Goal: Information Seeking & Learning: Learn about a topic

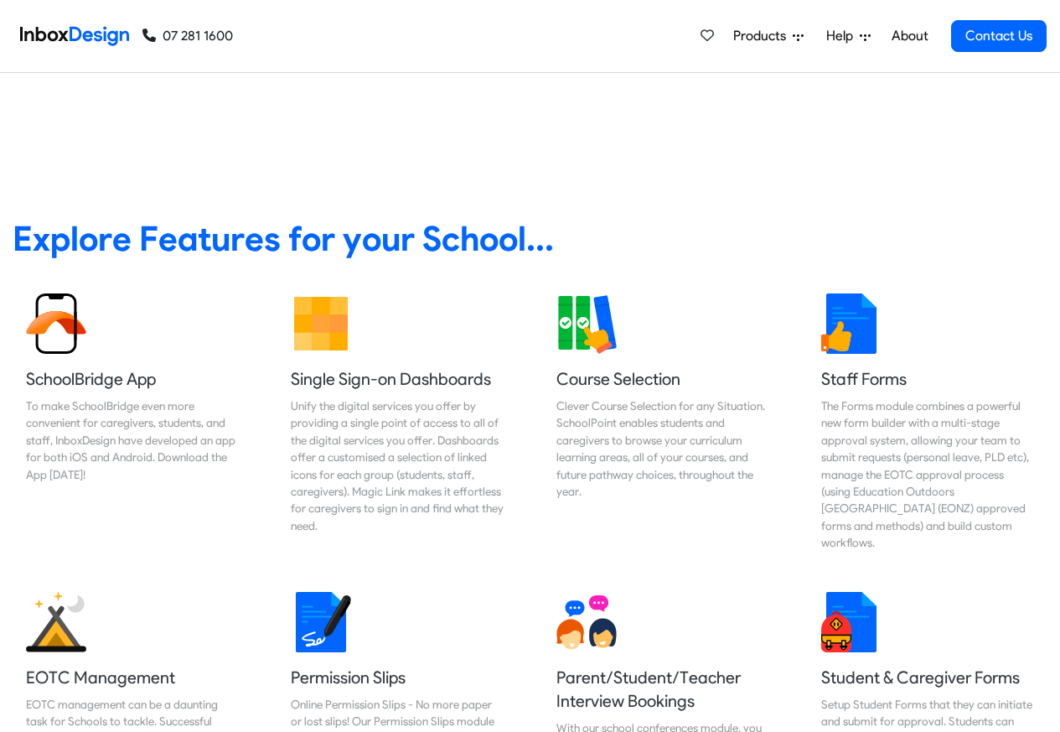
scroll to position [405, 0]
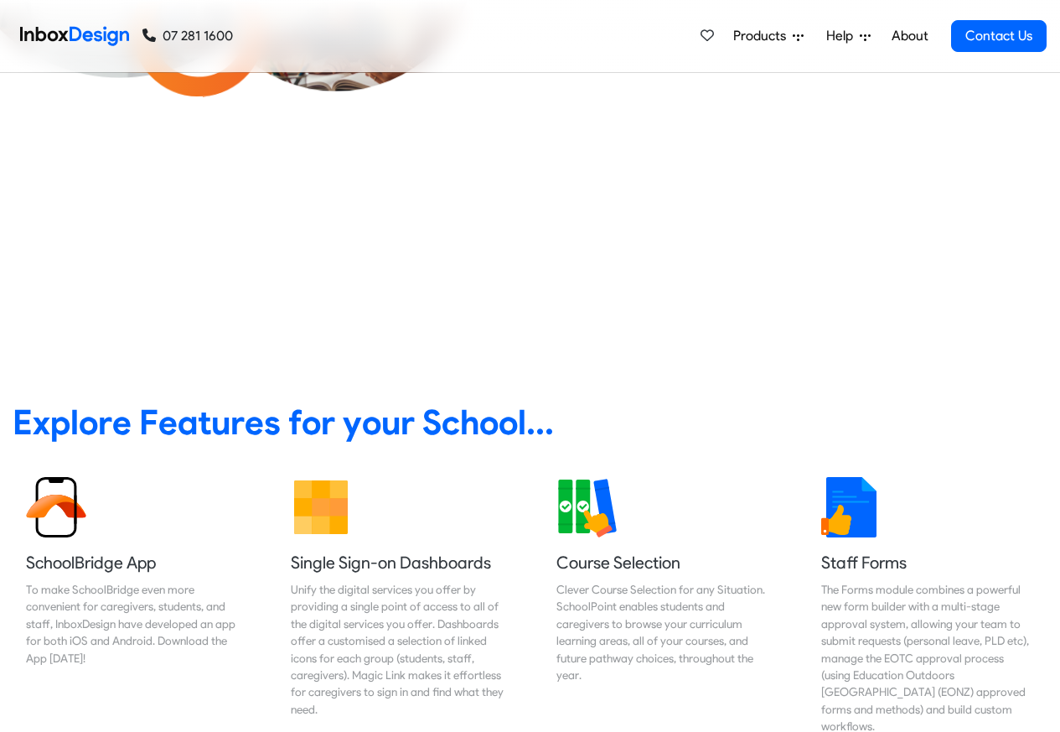
click at [768, 33] on span "Products" at bounding box center [762, 36] width 59 height 20
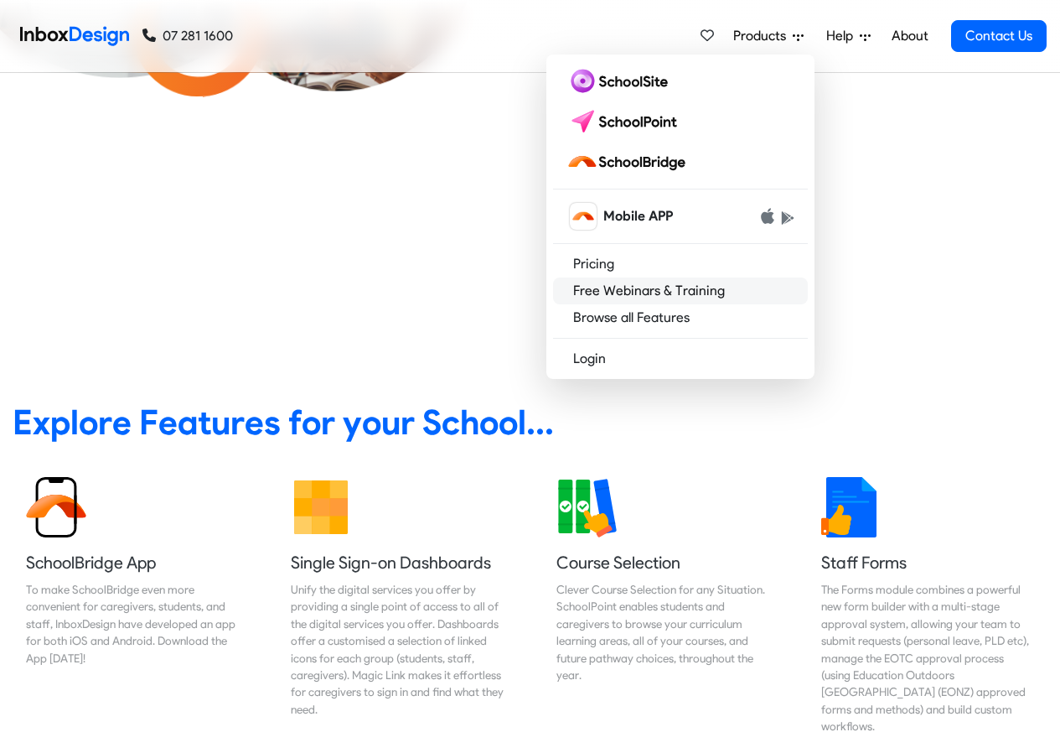
click at [639, 290] on link "Free Webinars & Training" at bounding box center [680, 290] width 255 height 27
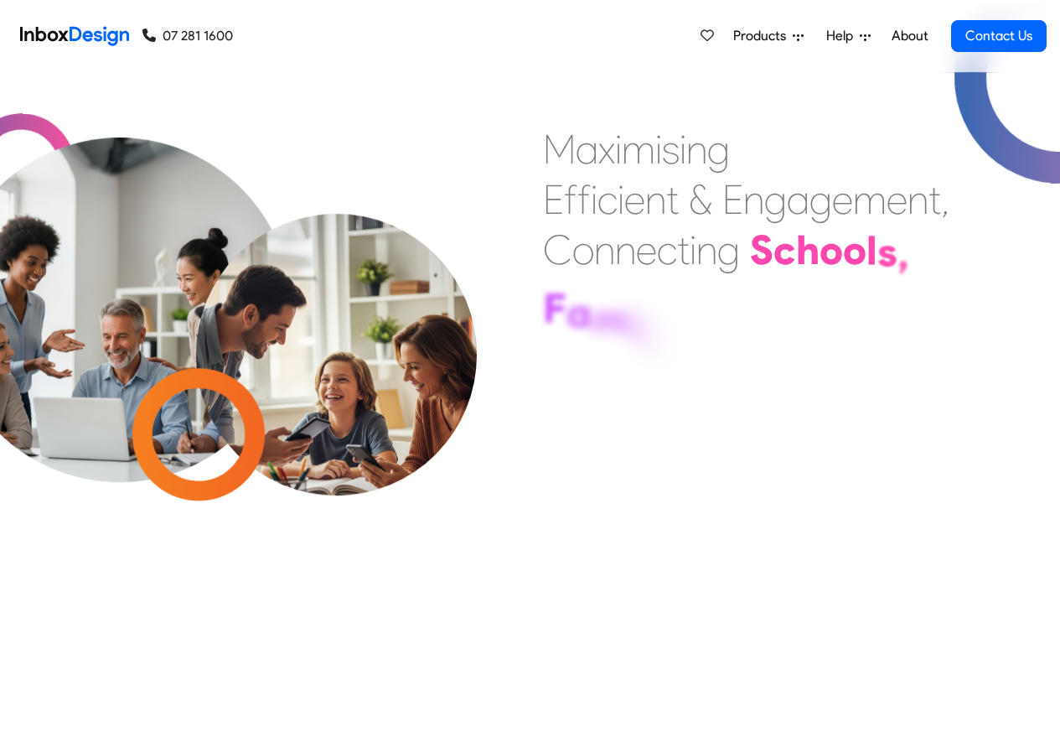
scroll to position [408, 0]
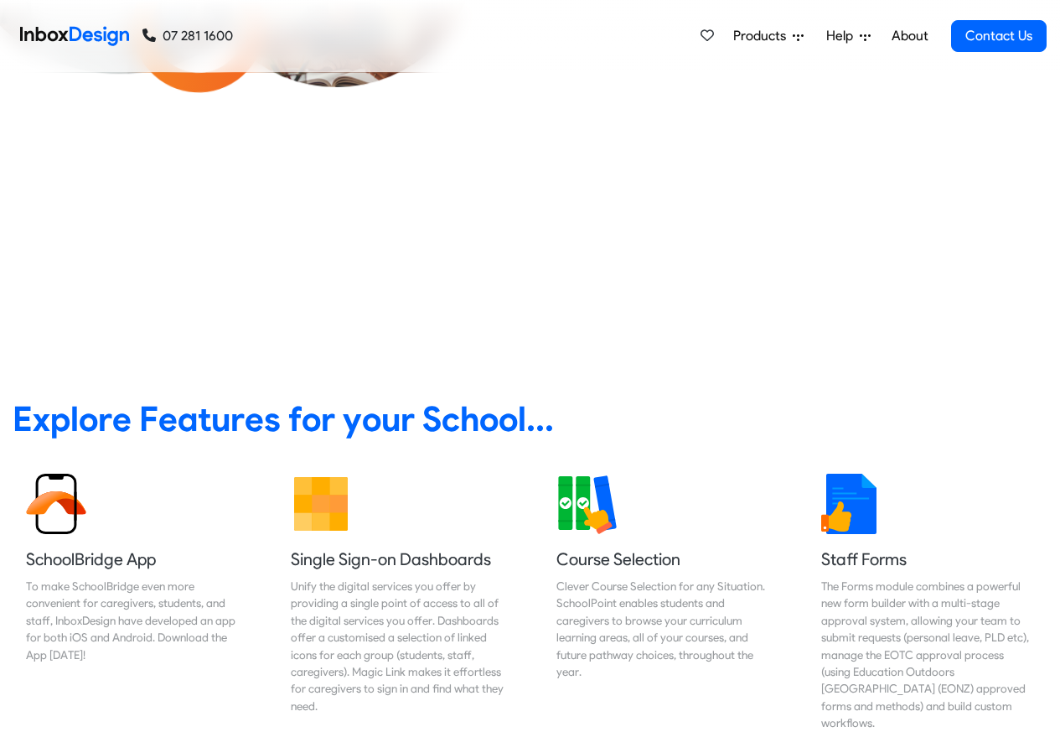
click at [918, 36] on link "About" at bounding box center [910, 36] width 46 height 34
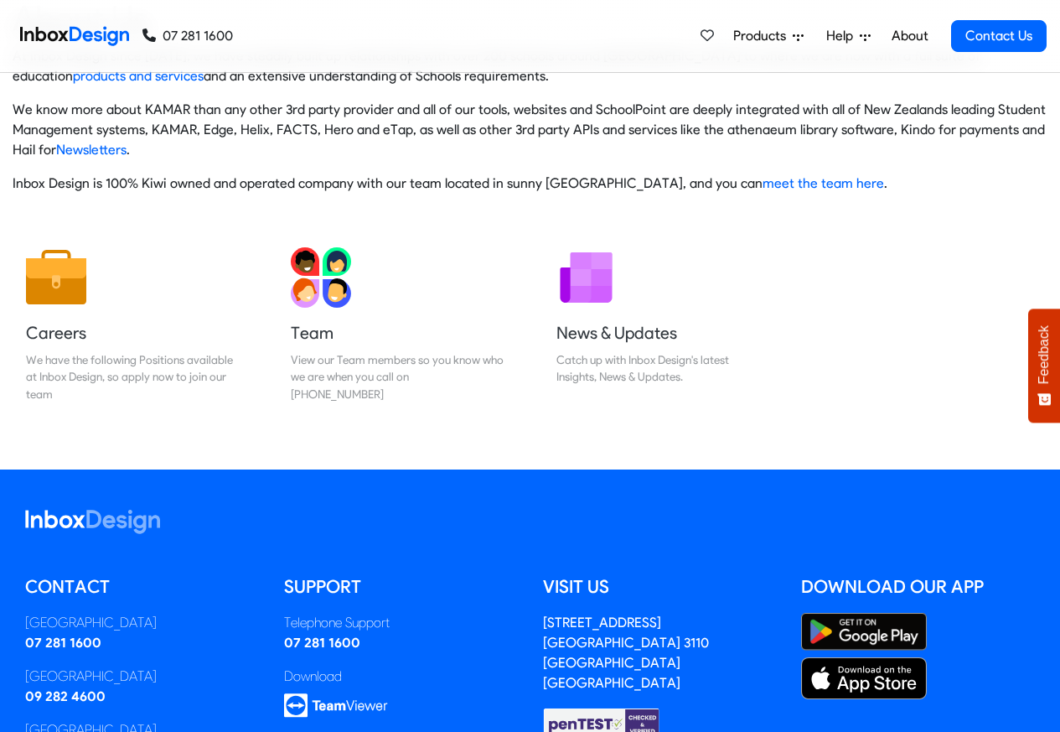
scroll to position [278, 0]
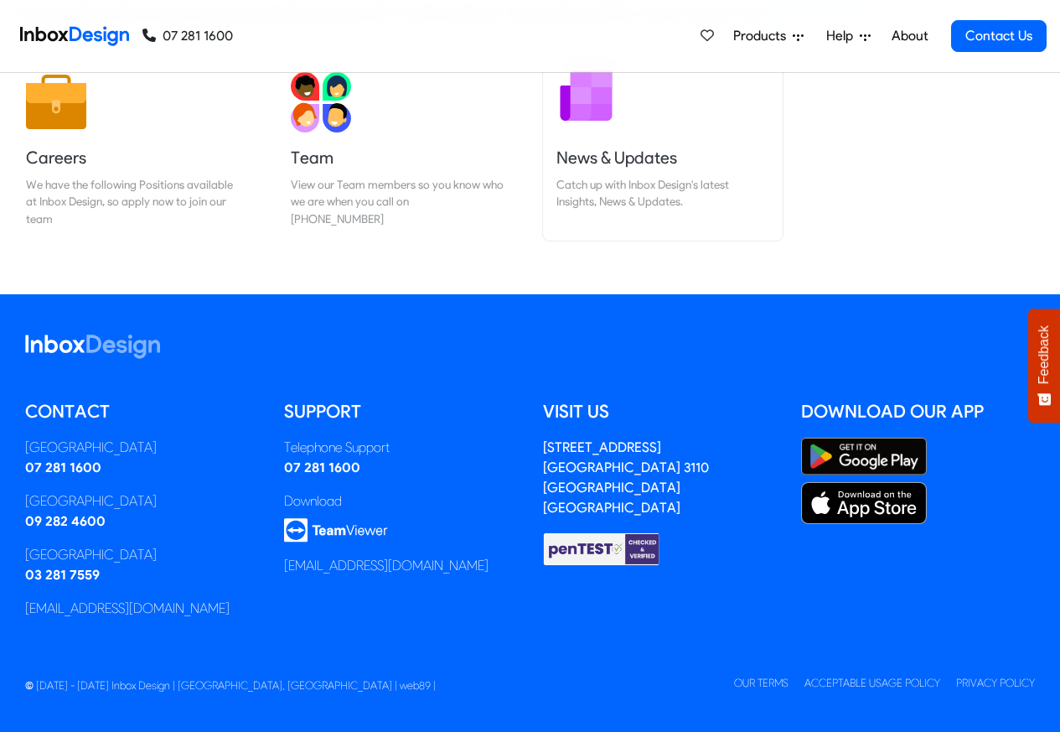
click at [588, 189] on div "Catch up with Inbox Design's latest Insights, News & Updates." at bounding box center [662, 193] width 213 height 34
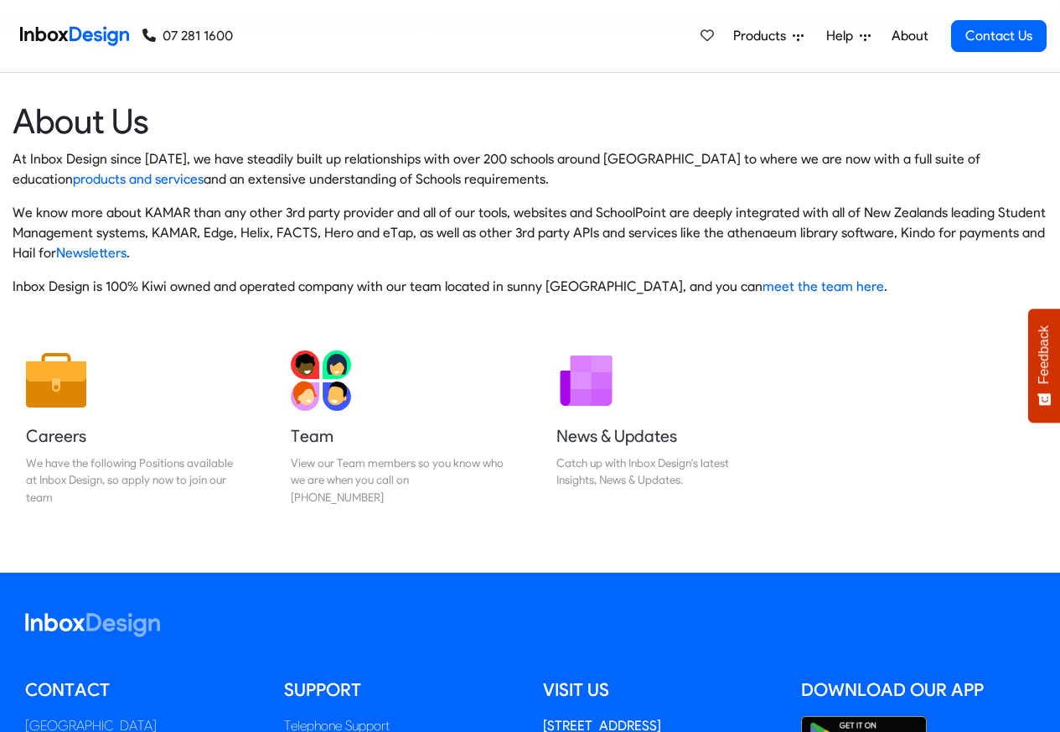
scroll to position [278, 0]
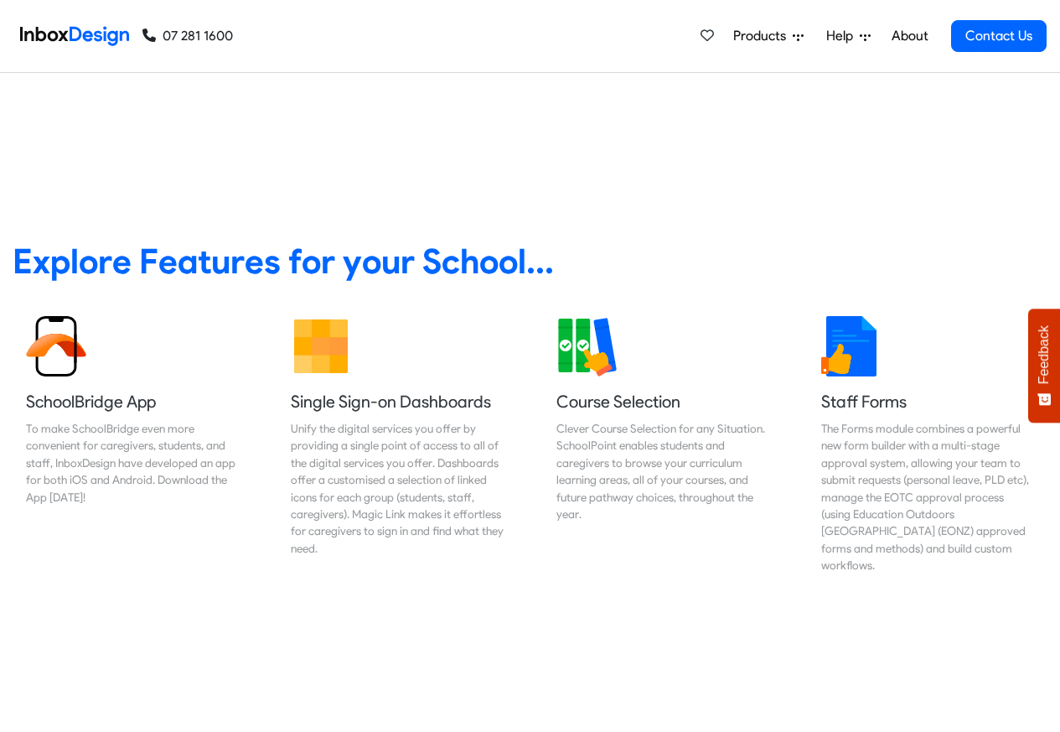
scroll to position [603, 0]
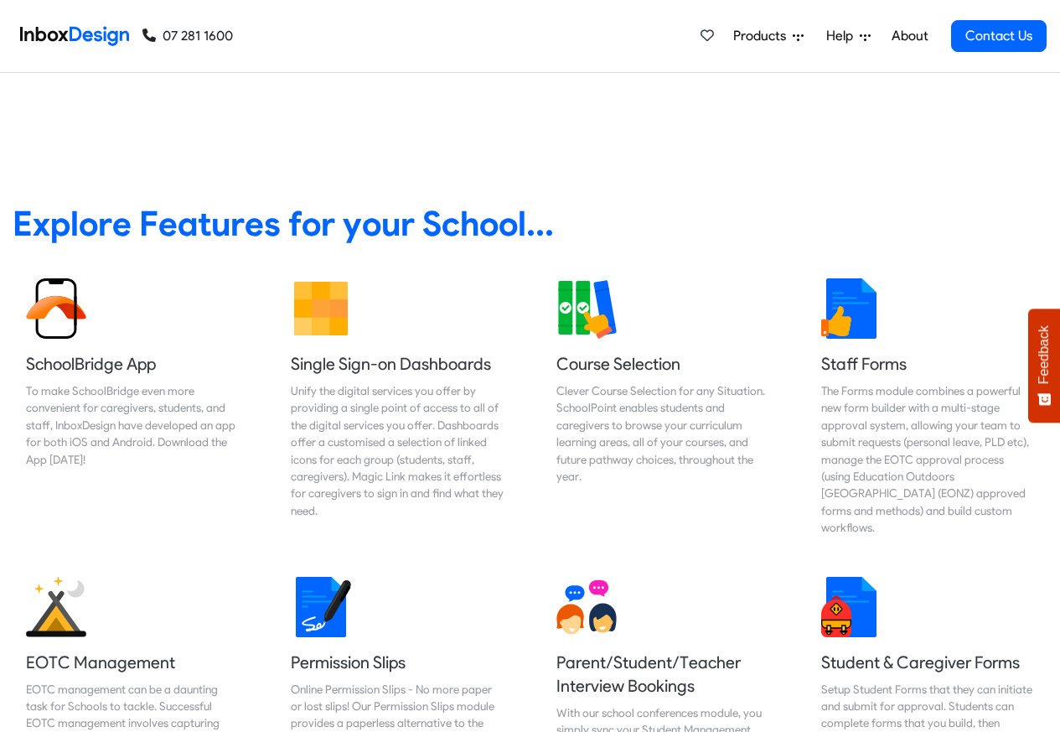
click at [776, 33] on span "Products" at bounding box center [762, 36] width 59 height 20
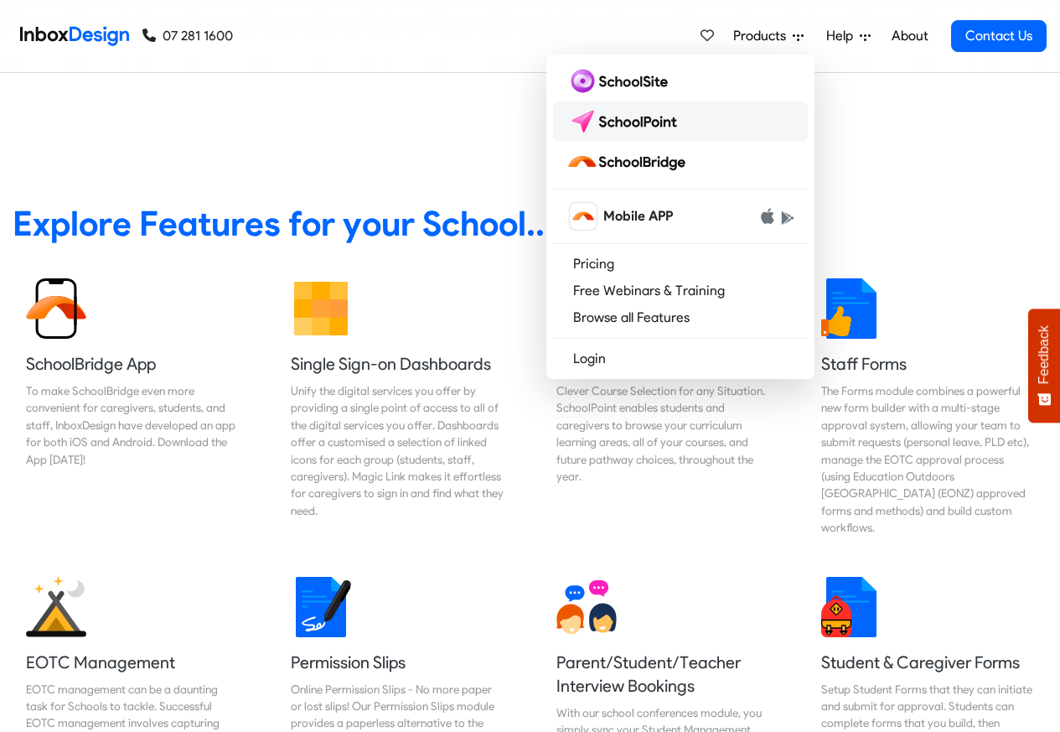
click at [618, 120] on img at bounding box center [625, 121] width 118 height 27
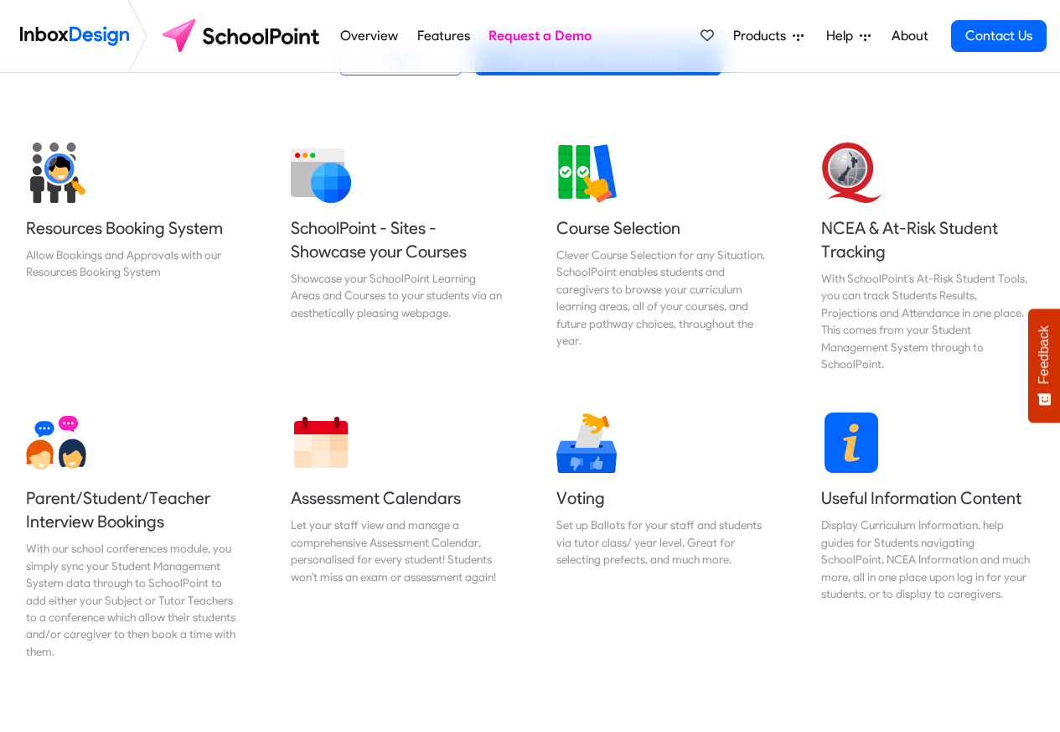
scroll to position [603, 0]
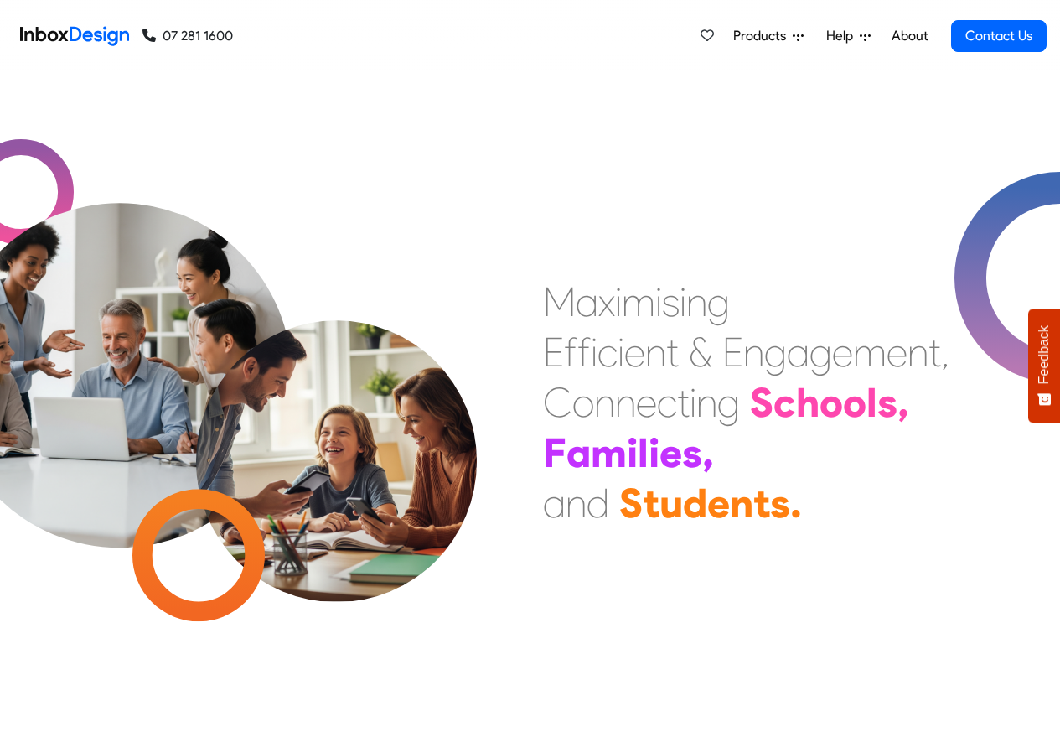
click at [777, 33] on span "Products" at bounding box center [762, 36] width 59 height 20
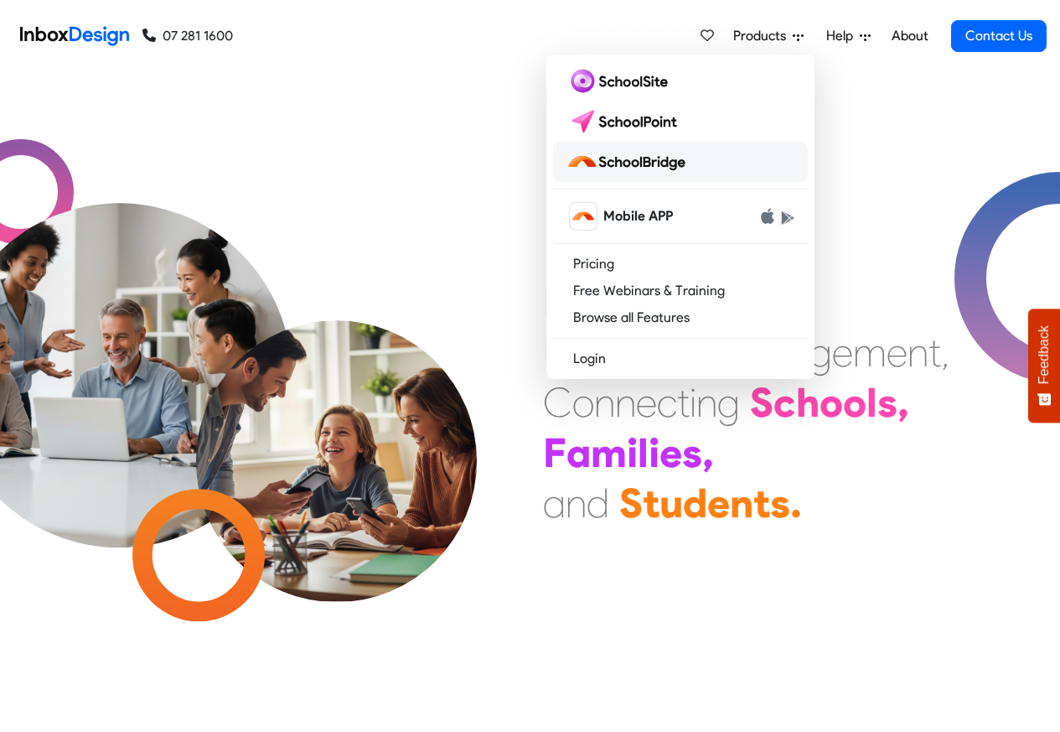
click at [624, 163] on img at bounding box center [629, 161] width 126 height 27
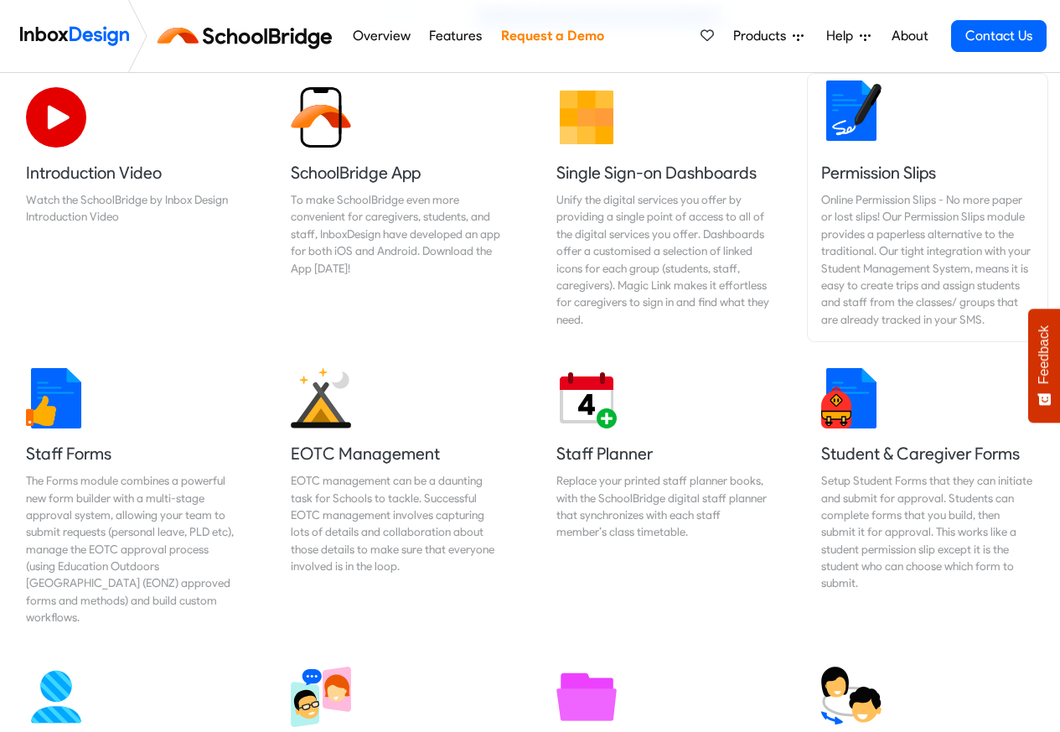
scroll to position [603, 0]
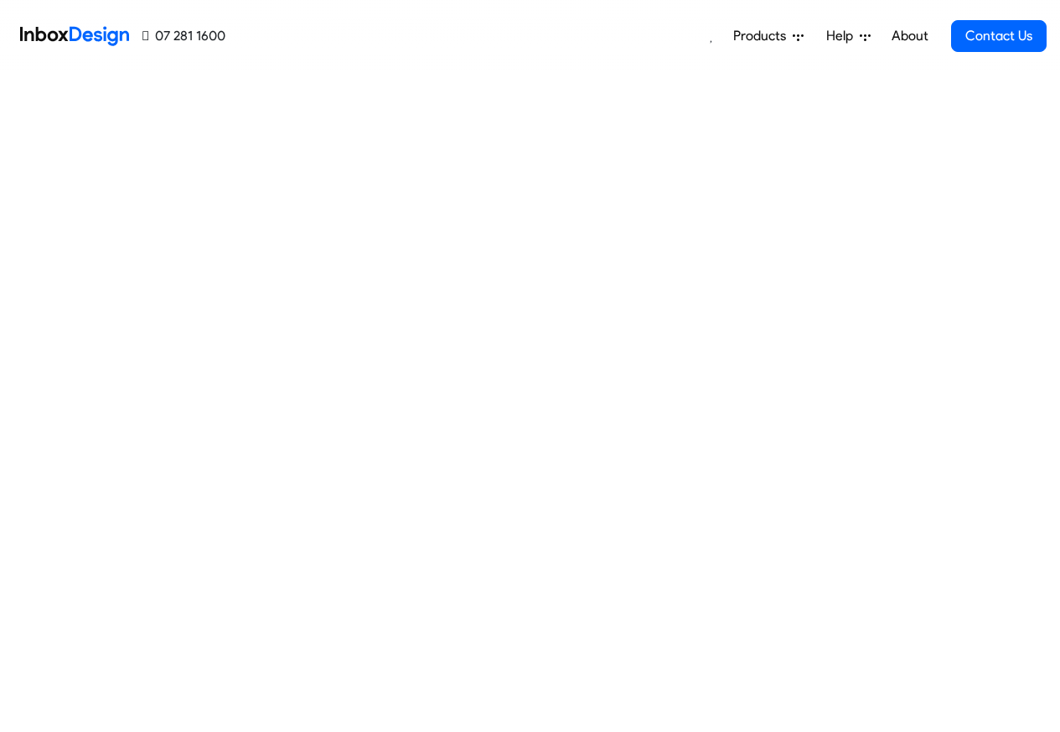
click at [780, 33] on span "Products" at bounding box center [762, 36] width 59 height 20
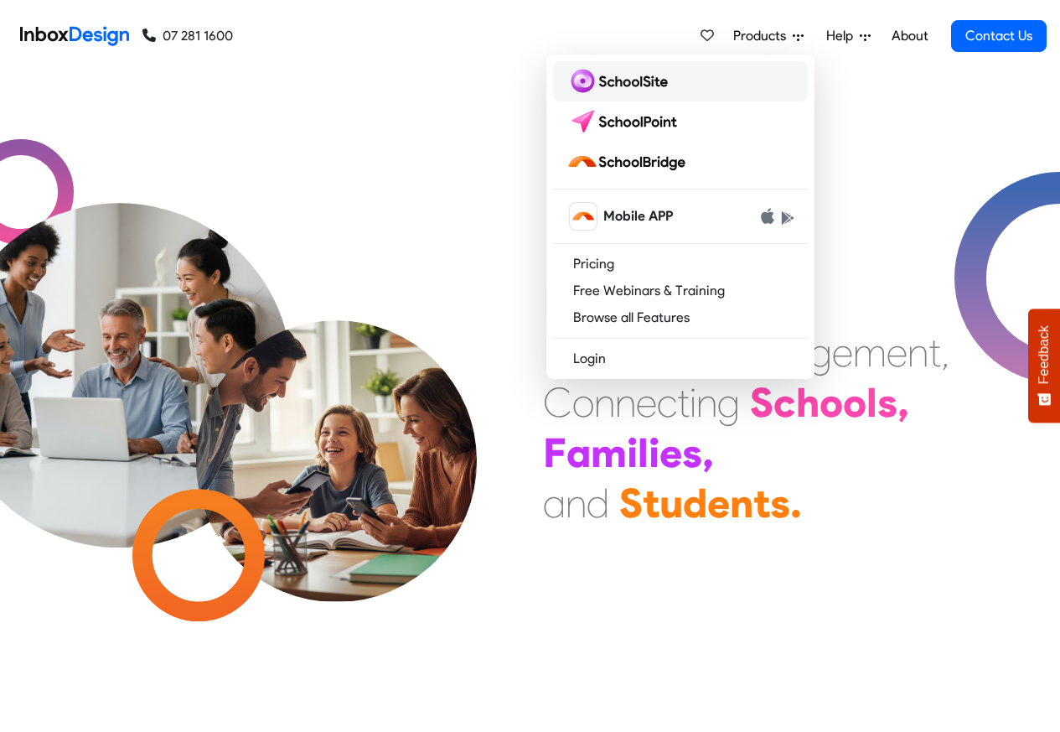
click at [612, 80] on img at bounding box center [620, 81] width 108 height 27
